Goal: Task Accomplishment & Management: Complete application form

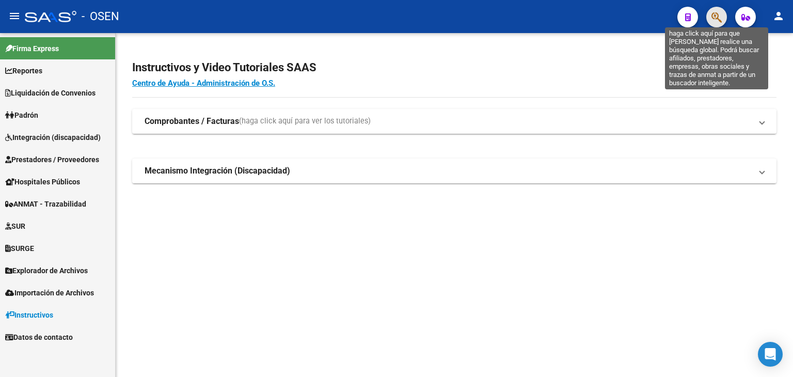
click at [719, 21] on icon "button" at bounding box center [717, 17] width 10 height 12
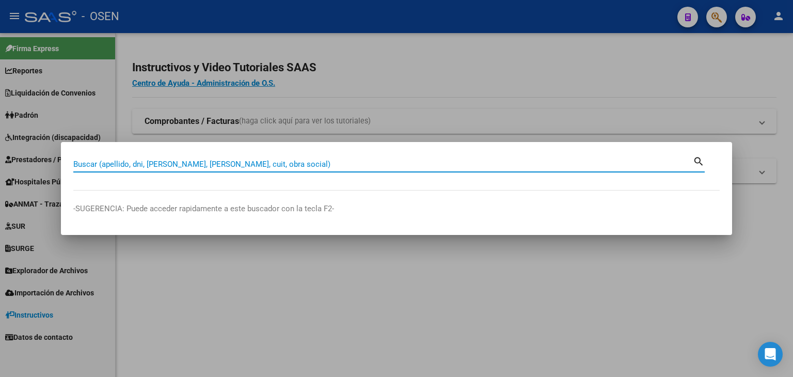
paste input "20326163555"
type input "20326163555"
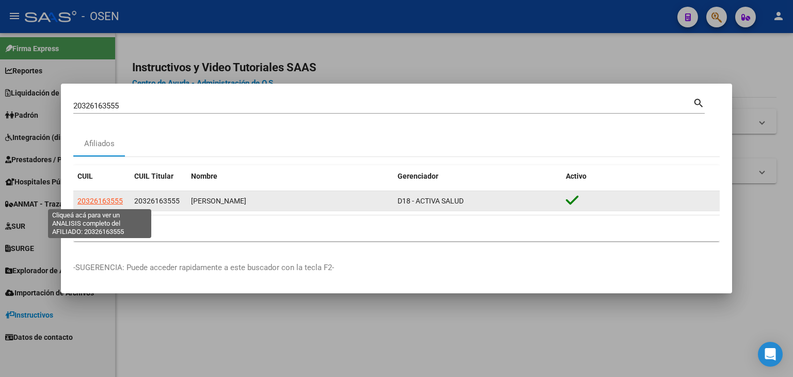
click at [104, 197] on span "20326163555" at bounding box center [99, 201] width 45 height 8
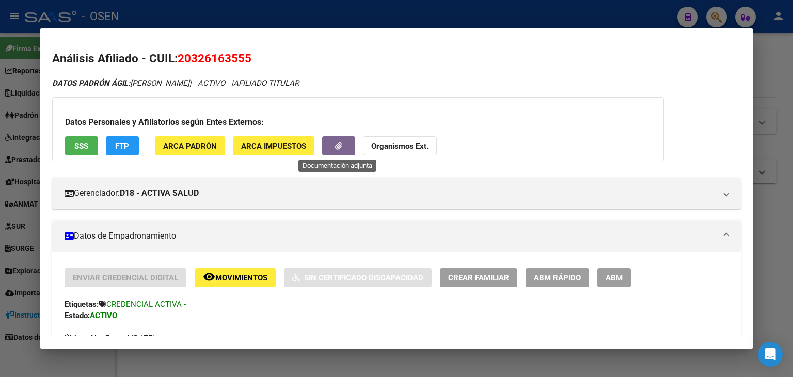
click at [349, 151] on button "button" at bounding box center [338, 145] width 33 height 19
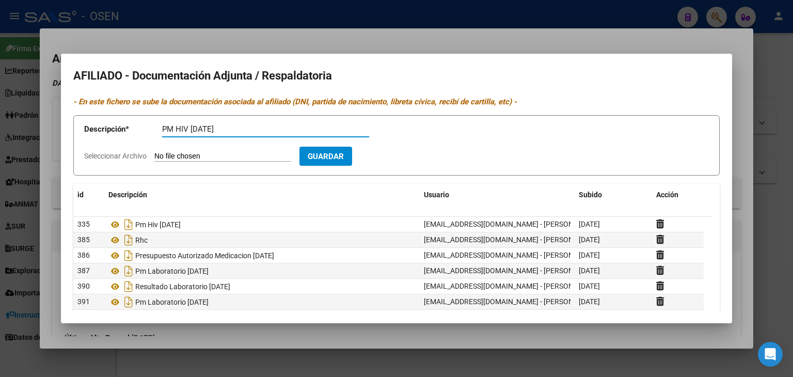
type input "PM HIV [DATE]"
click at [154, 152] on input "Seleccionar Archivo" at bounding box center [222, 157] width 137 height 10
type input "C:\fakepath\29565843_1304a696d96e5407b0b7365a84eb8c993f4be5a1.pdf"
click at [401, 165] on button "Guardar" at bounding box center [385, 156] width 53 height 19
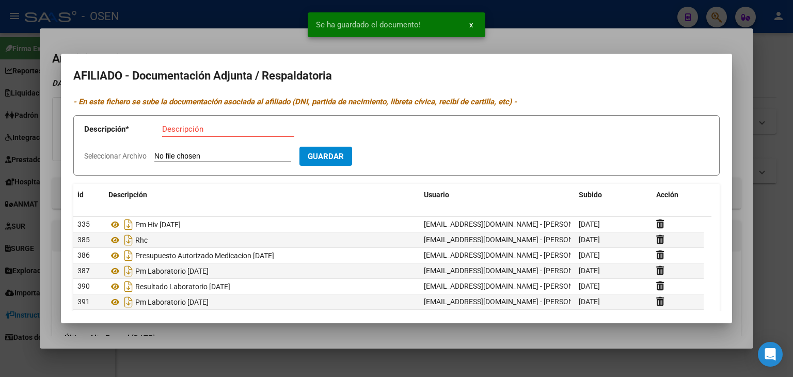
click at [538, 8] on div at bounding box center [396, 188] width 793 height 377
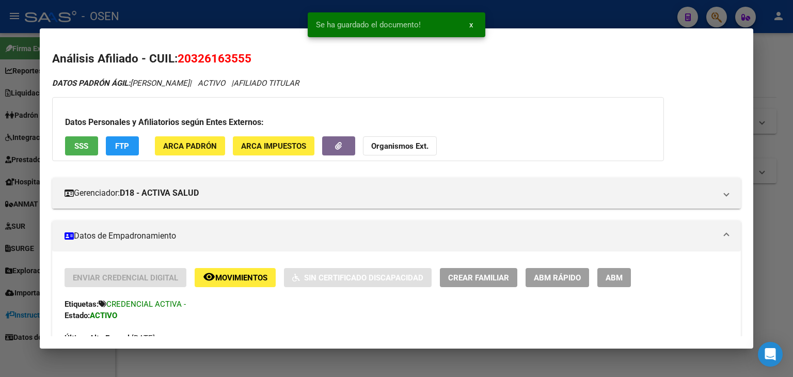
click at [568, 15] on div at bounding box center [396, 188] width 793 height 377
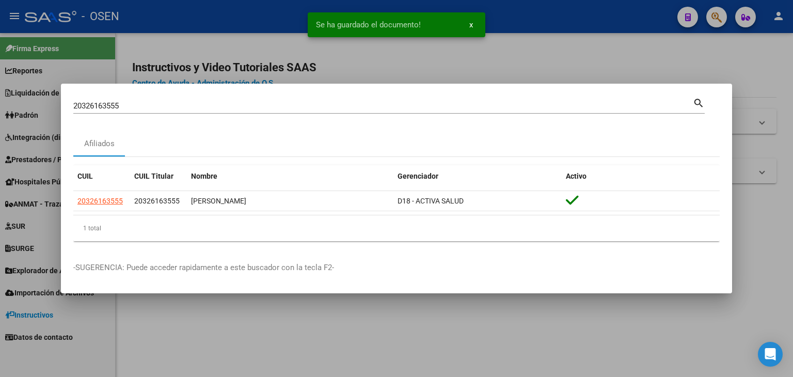
click at [566, 53] on div at bounding box center [396, 188] width 793 height 377
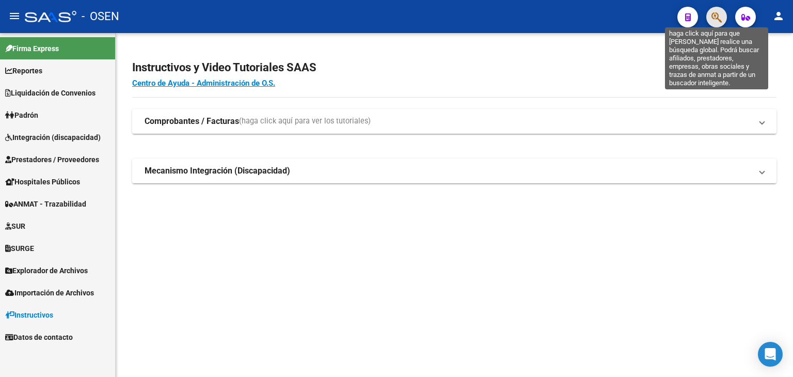
click at [713, 19] on icon "button" at bounding box center [717, 17] width 10 height 12
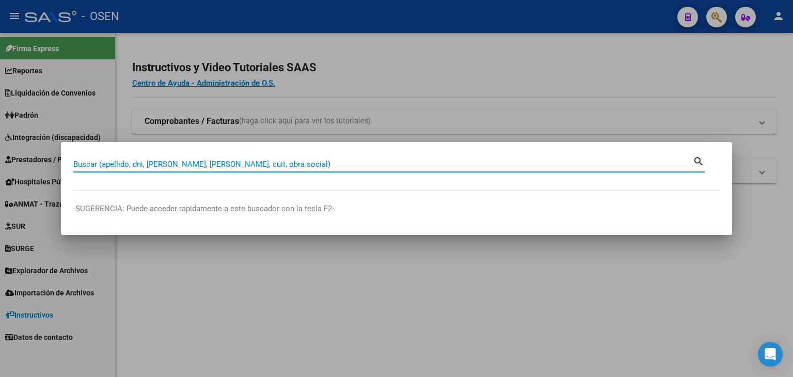
paste input "20310646149"
type input "20310646149"
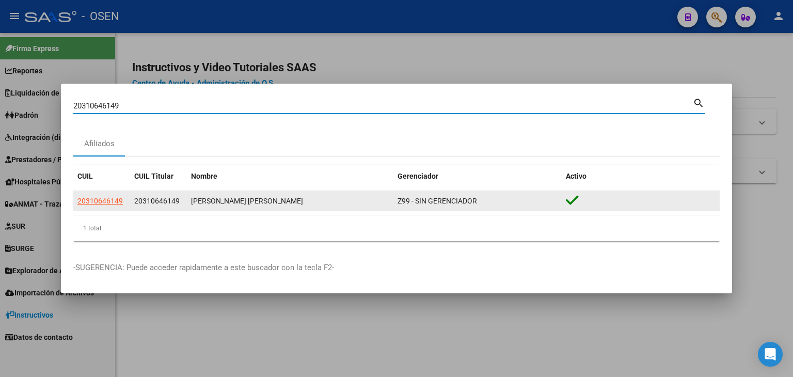
click at [102, 201] on span "20310646149" at bounding box center [99, 201] width 45 height 8
type textarea "20310646149"
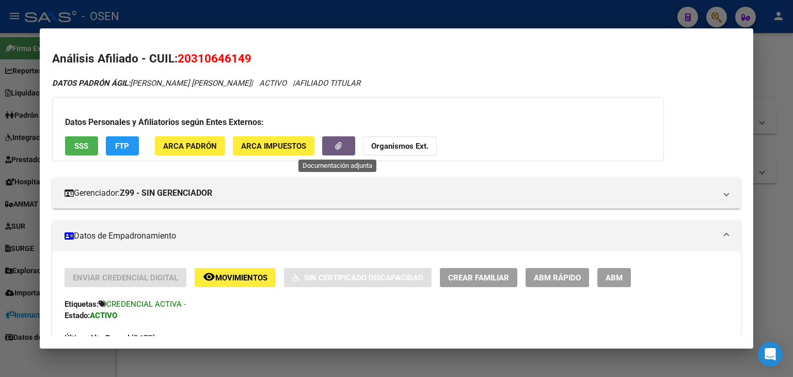
click at [339, 145] on icon "button" at bounding box center [338, 146] width 7 height 8
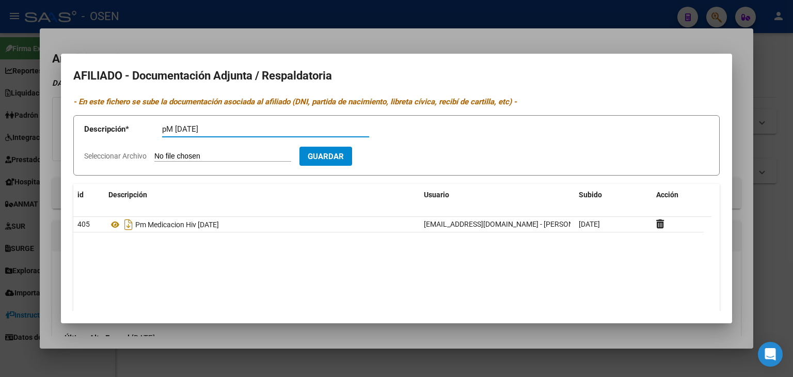
type input "pM [DATE]"
click at [154, 152] on input "Seleccionar Archivo" at bounding box center [222, 157] width 137 height 10
type input "C:\fakepath\1000101334.jpg"
click at [174, 129] on input "pM [DATE]" at bounding box center [265, 128] width 207 height 9
type input "pM MEDICACION HIV [DATE]"
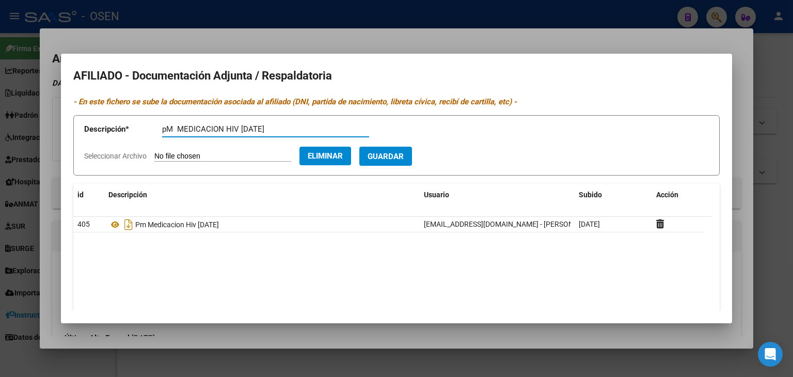
click at [404, 151] on span "Guardar" at bounding box center [386, 155] width 36 height 9
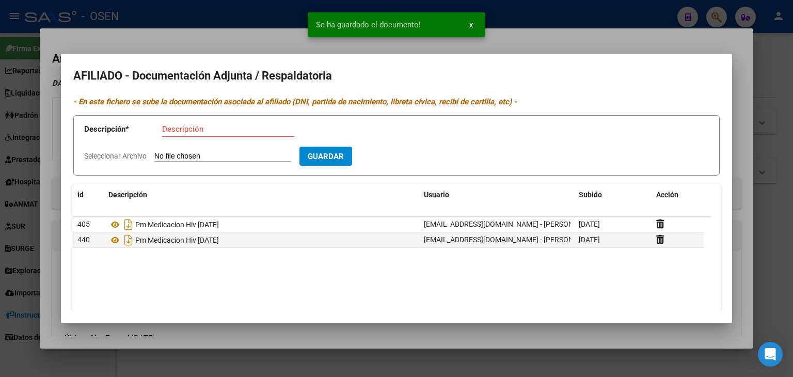
click at [790, 73] on div at bounding box center [396, 188] width 793 height 377
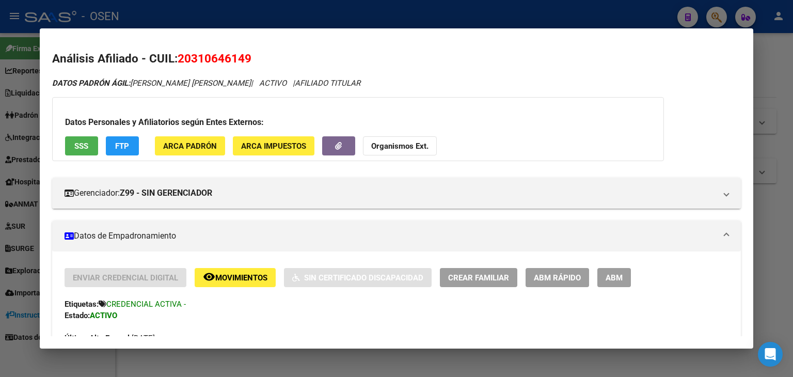
click at [181, 10] on div at bounding box center [396, 188] width 793 height 377
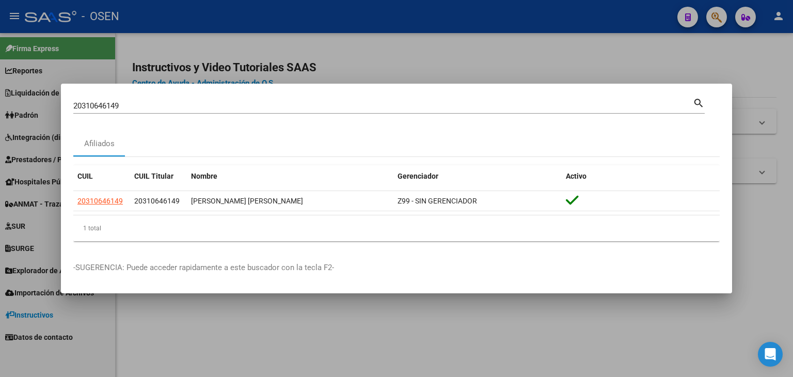
click at [223, 28] on div at bounding box center [396, 188] width 793 height 377
